Goal: Task Accomplishment & Management: Manage account settings

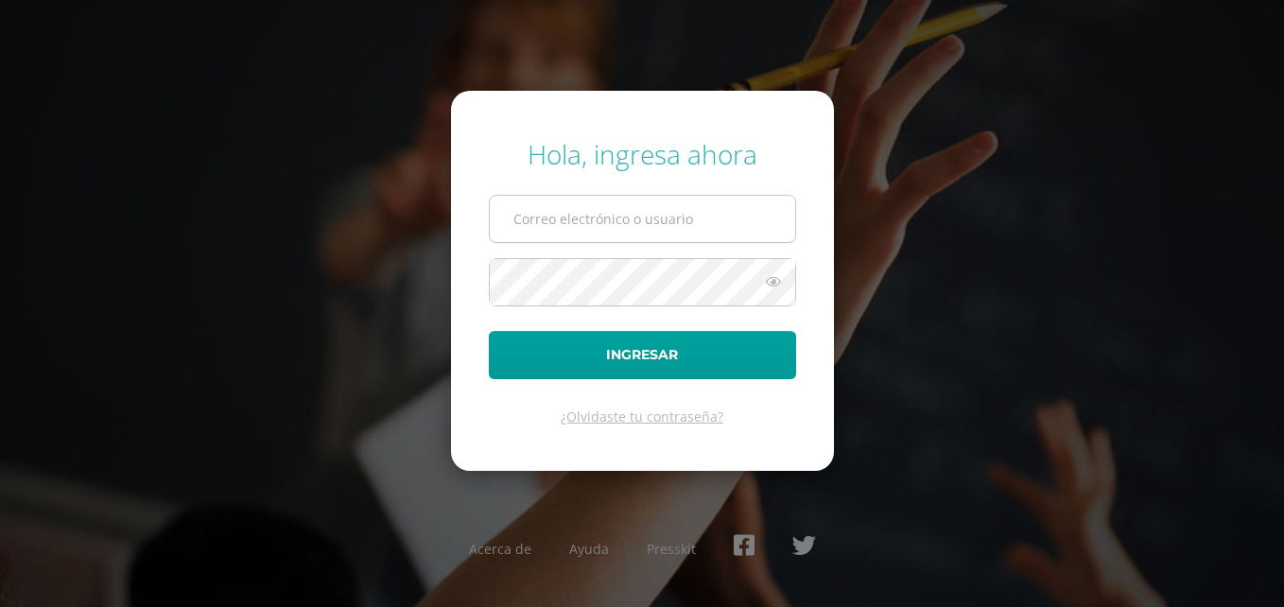
click at [585, 221] on input "text" at bounding box center [642, 219] width 305 height 46
type input "[PERSON_NAME][EMAIL_ADDRESS][PERSON_NAME][DOMAIN_NAME]"
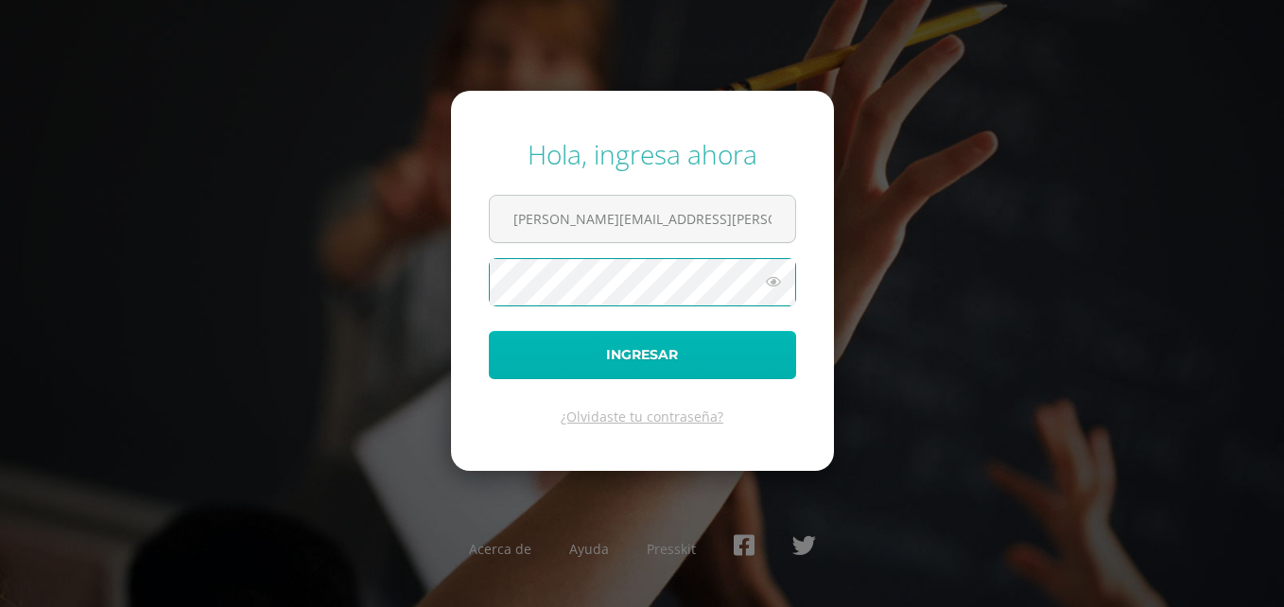
click at [697, 350] on button "Ingresar" at bounding box center [642, 355] width 307 height 48
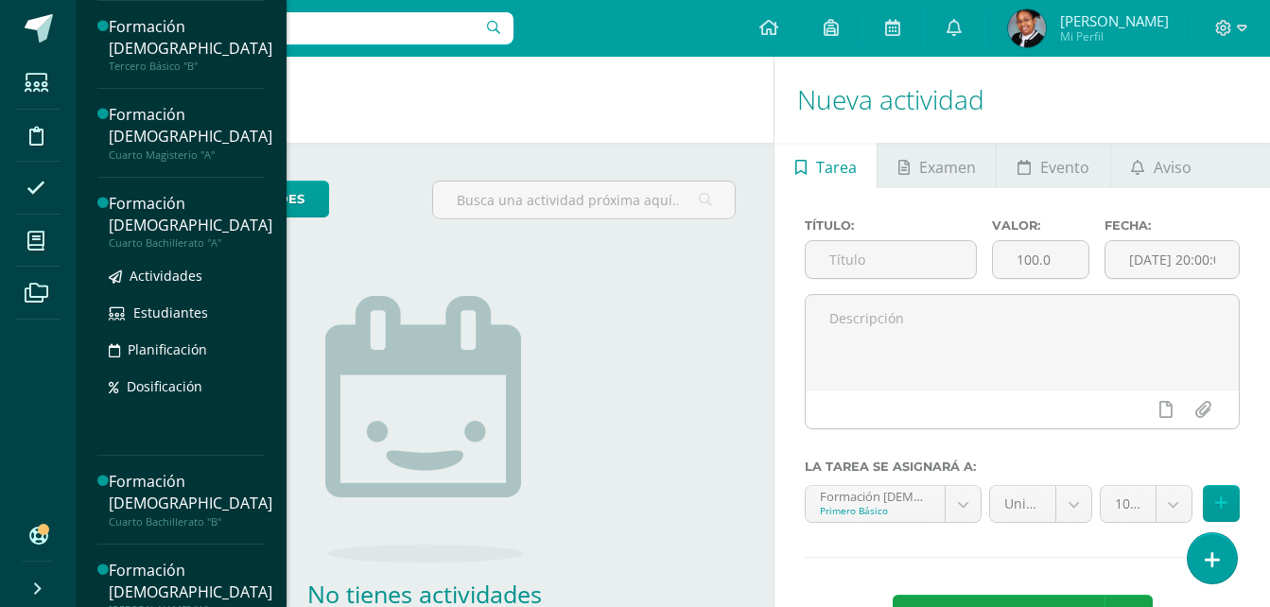
scroll to position [407, 0]
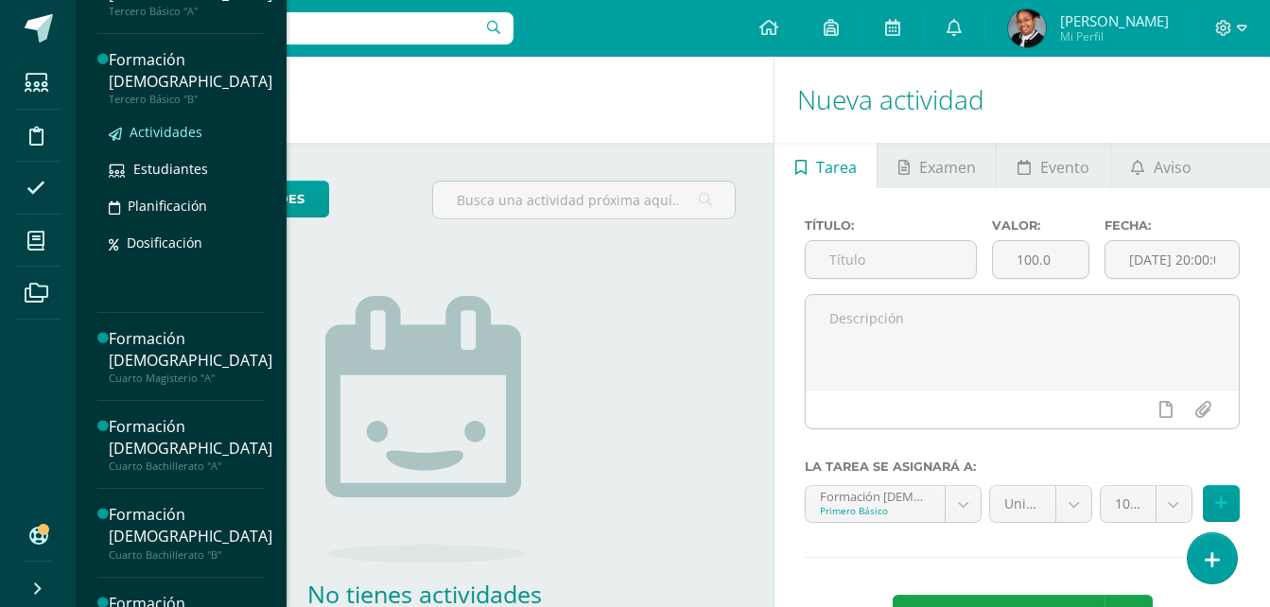
click at [182, 132] on span "Actividades" at bounding box center [166, 132] width 73 height 18
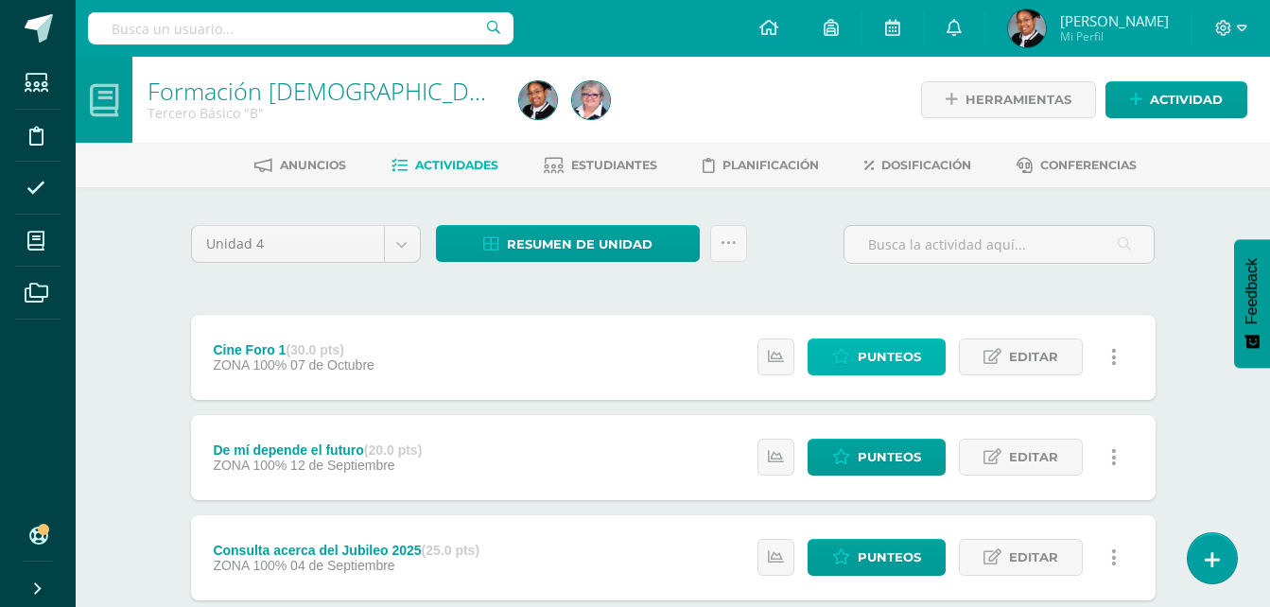
click at [894, 355] on span "Punteos" at bounding box center [888, 356] width 63 height 35
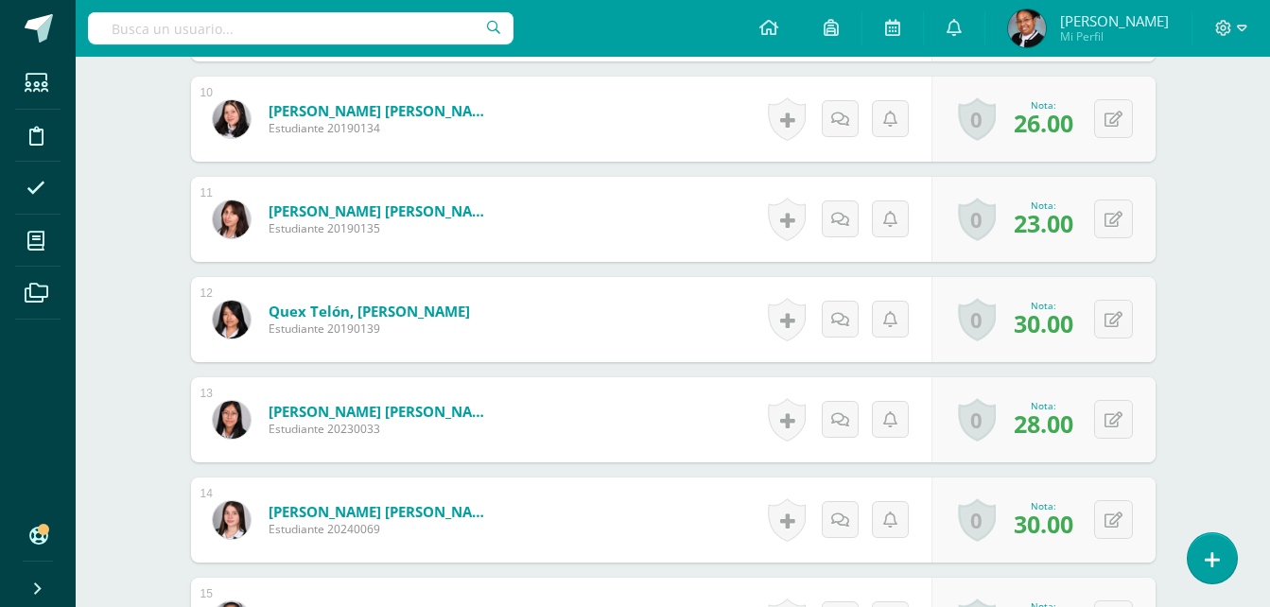
scroll to position [1595, 0]
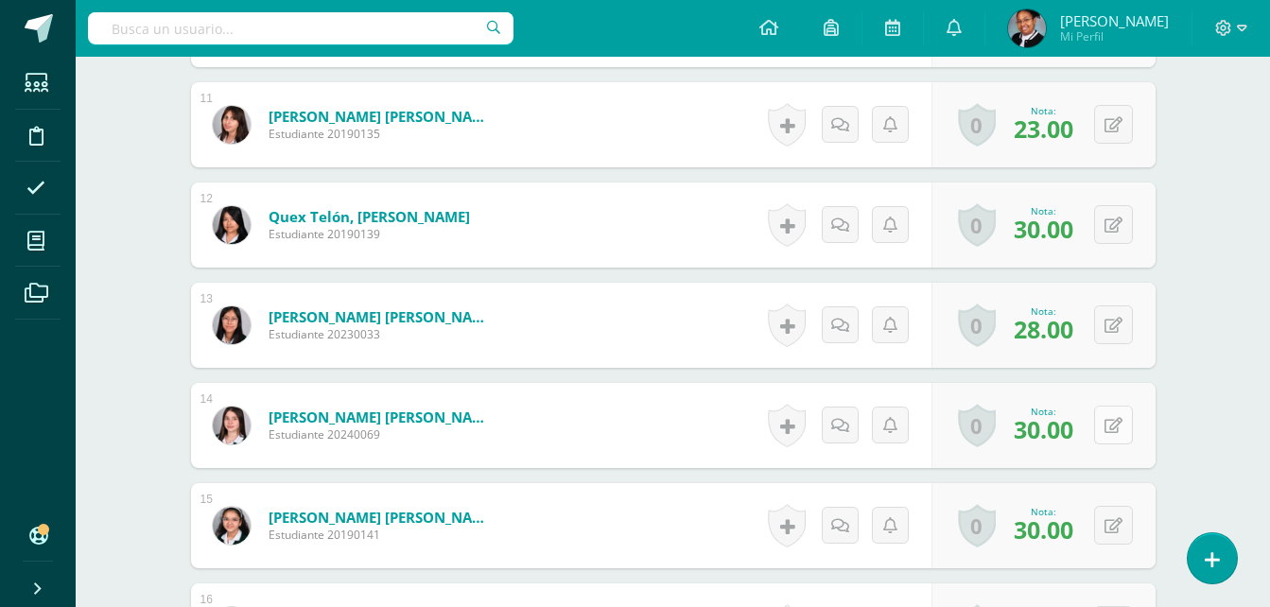
click at [1118, 428] on icon at bounding box center [1113, 426] width 18 height 16
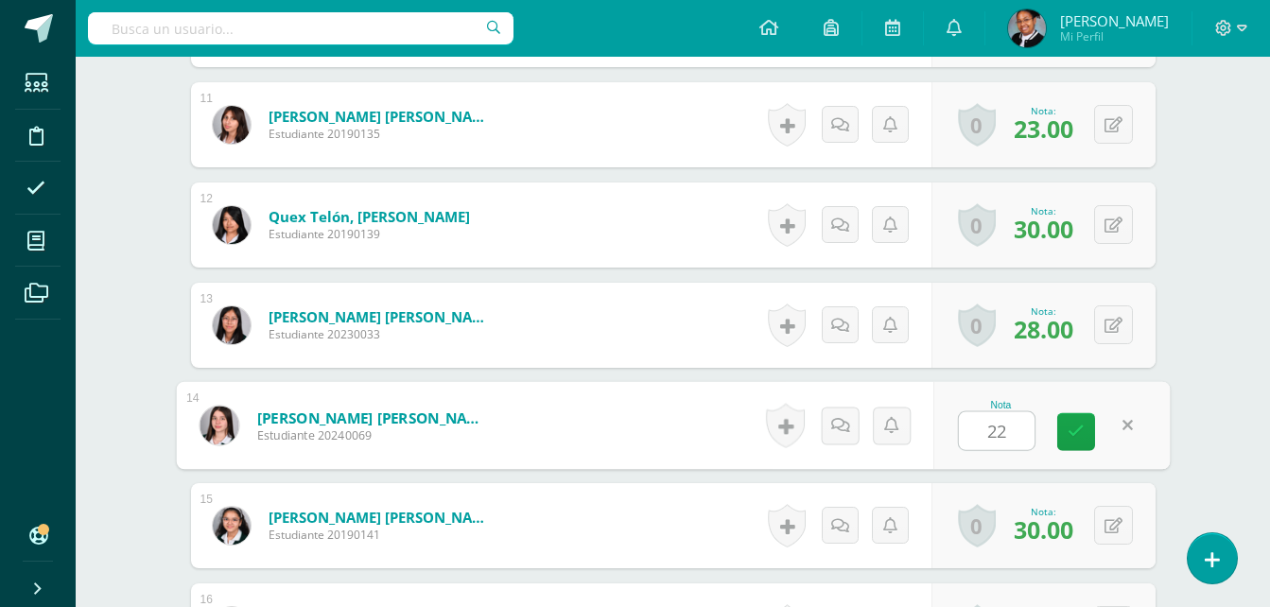
type input "22"
click at [1115, 428] on button at bounding box center [1126, 426] width 40 height 40
type input "24"
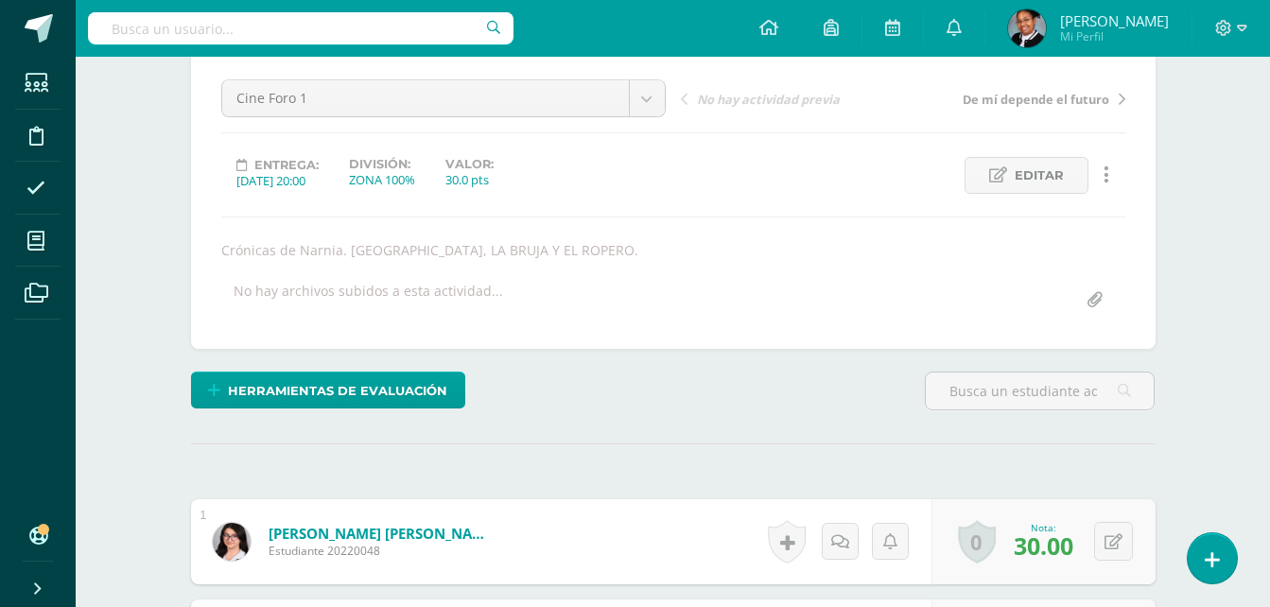
scroll to position [0, 0]
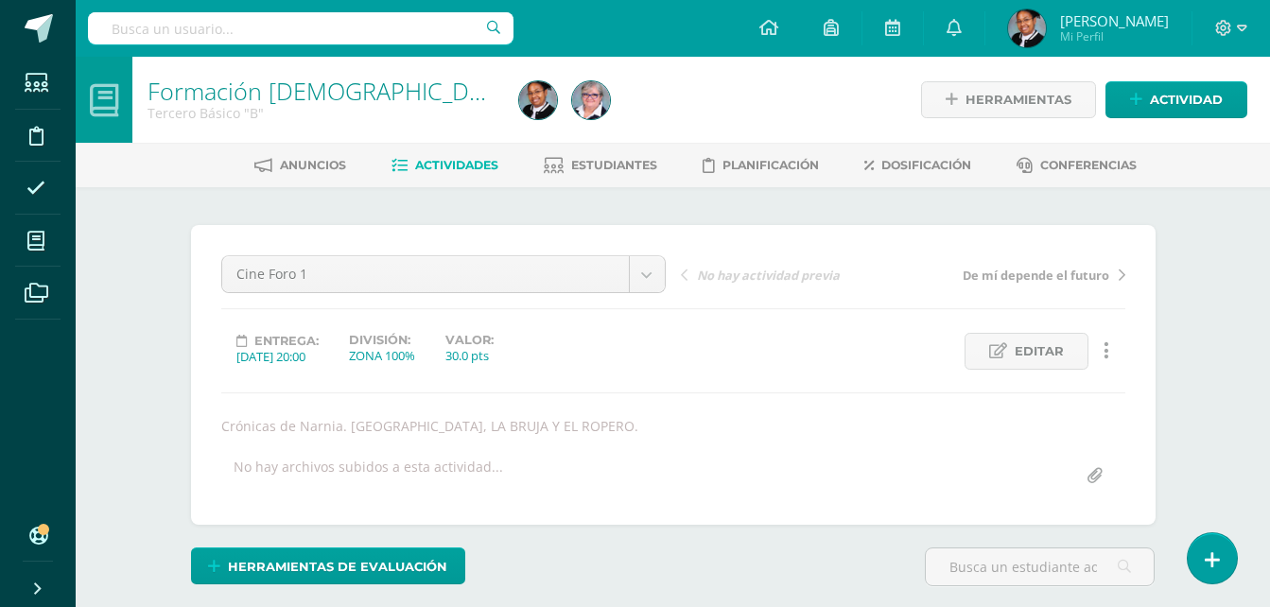
click at [471, 169] on span "Actividades" at bounding box center [456, 165] width 83 height 14
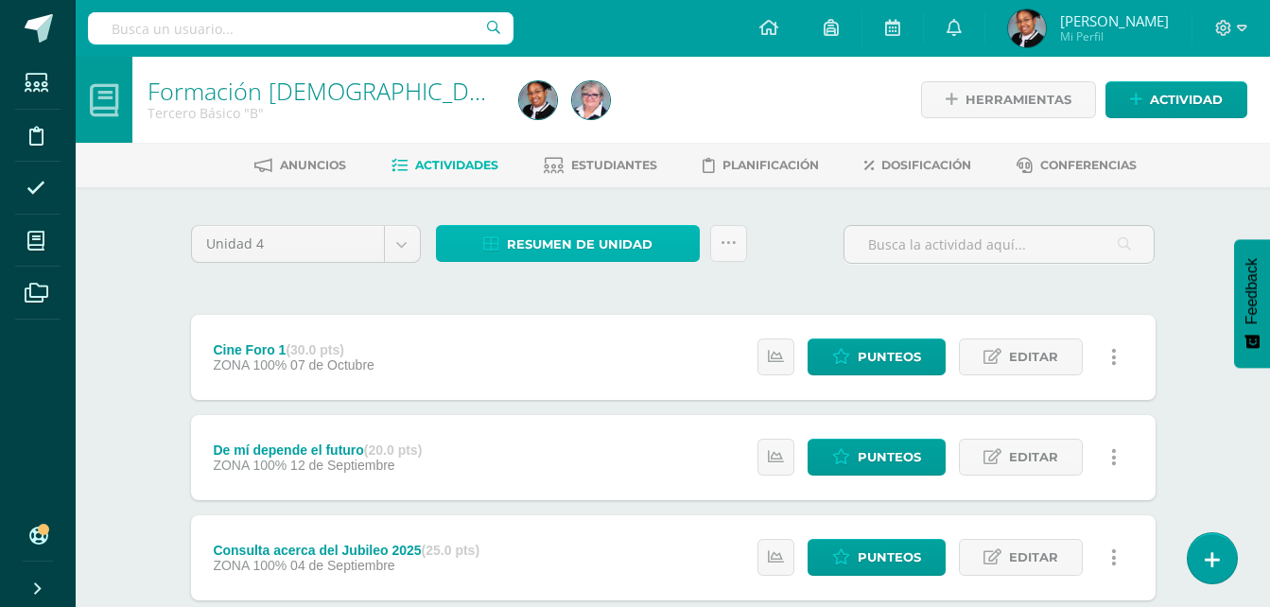
click at [575, 237] on span "Resumen de unidad" at bounding box center [580, 244] width 146 height 35
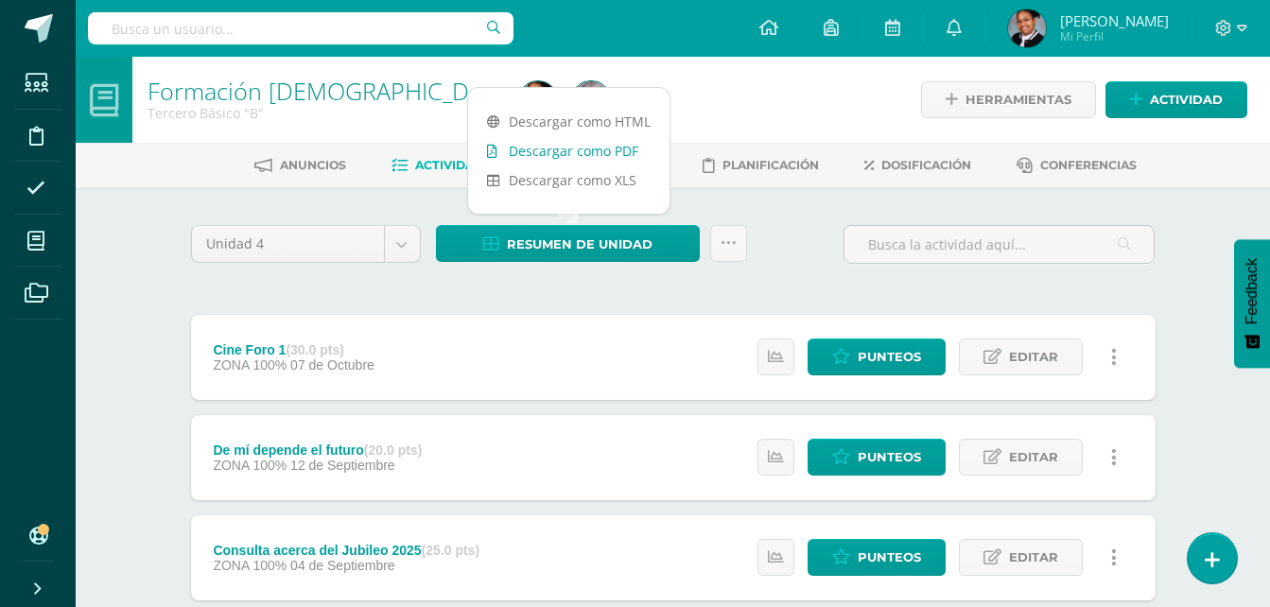
click at [594, 153] on link "Descargar como PDF" at bounding box center [568, 150] width 201 height 29
click at [1240, 25] on icon at bounding box center [1242, 28] width 10 height 17
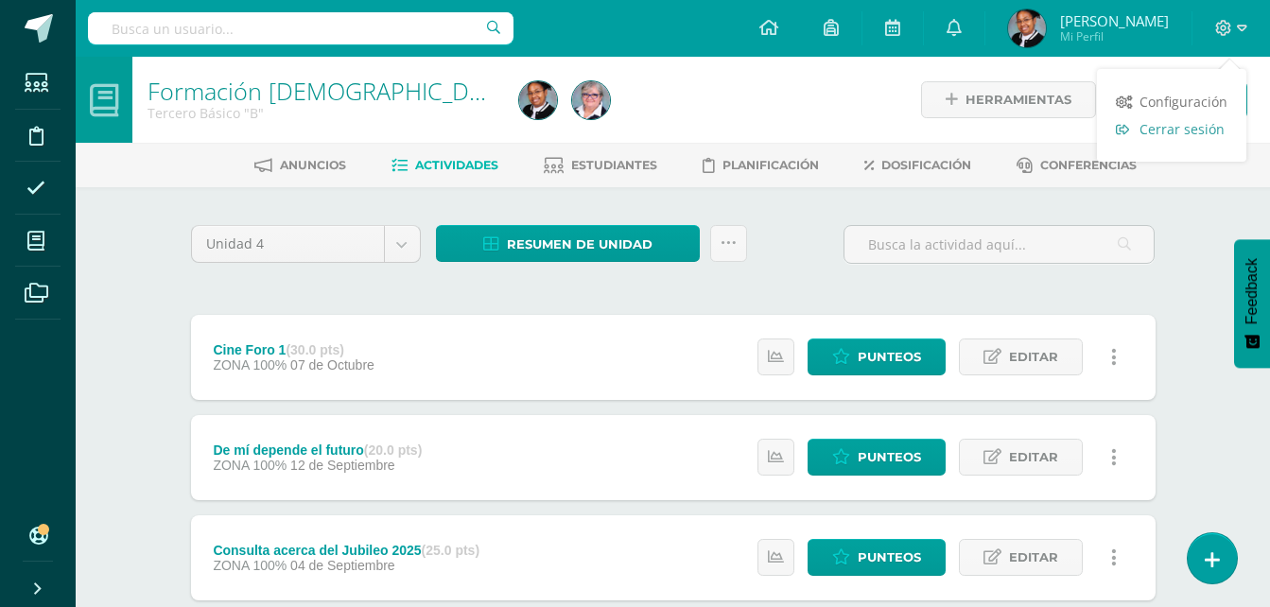
click at [1188, 130] on span "Cerrar sesión" at bounding box center [1181, 129] width 85 height 18
